Goal: Connect with others: Connect with others

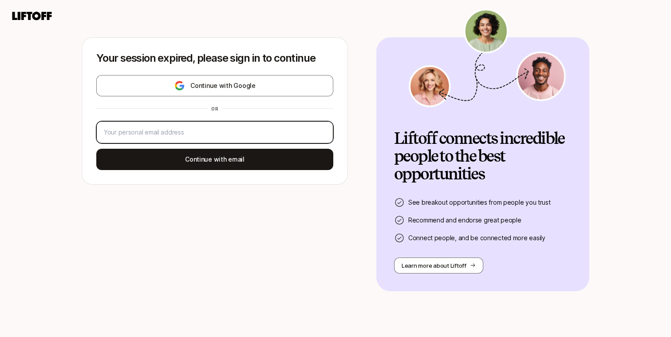
click at [249, 129] on input "email" at bounding box center [215, 132] width 222 height 11
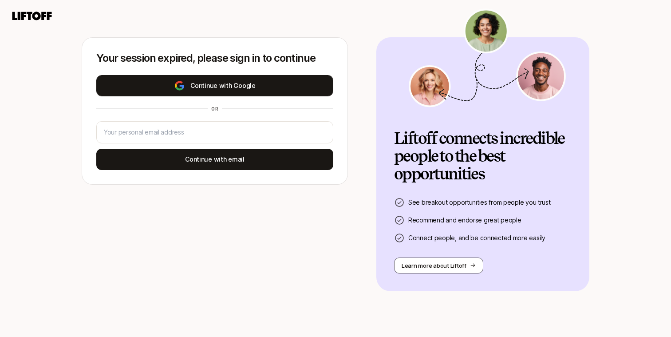
click at [248, 82] on button "Continue with Google" at bounding box center [214, 85] width 237 height 21
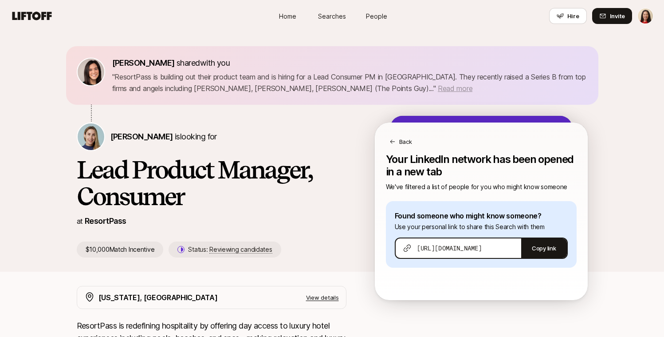
click at [438, 86] on span "Read more" at bounding box center [455, 88] width 35 height 9
click at [403, 141] on p "Back" at bounding box center [405, 141] width 13 height 9
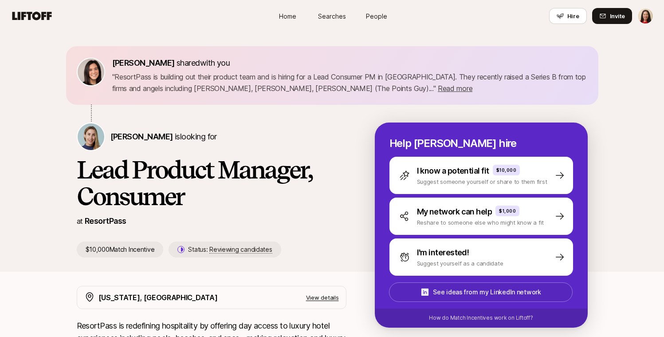
click at [524, 294] on p "See ideas from my LinkedIn network" at bounding box center [487, 291] width 108 height 11
